Goal: Navigation & Orientation: Find specific page/section

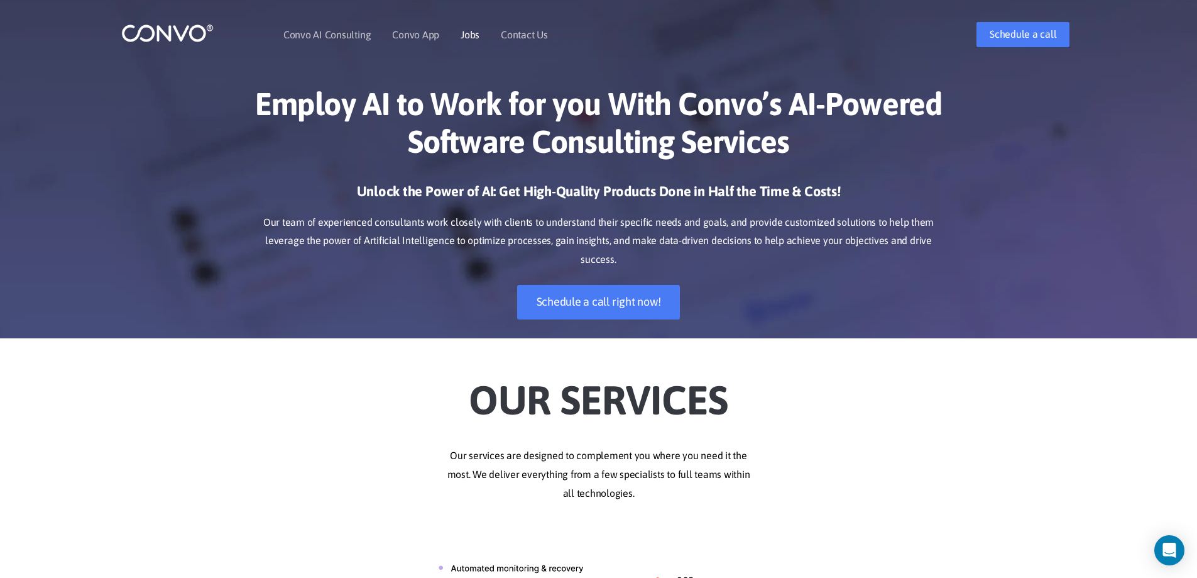
click at [471, 30] on link "Jobs" at bounding box center [470, 35] width 19 height 10
